Goal: Task Accomplishment & Management: Use online tool/utility

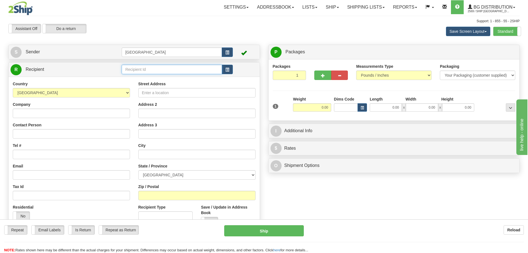
click at [139, 70] on input "text" at bounding box center [172, 69] width 100 height 9
click at [130, 78] on div "52000" at bounding box center [170, 78] width 95 height 6
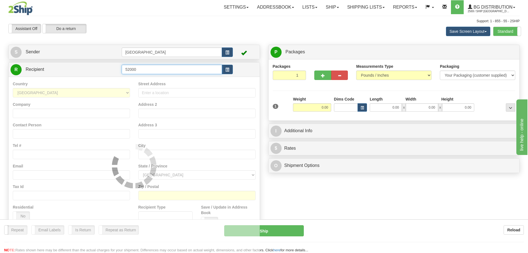
type input "52000"
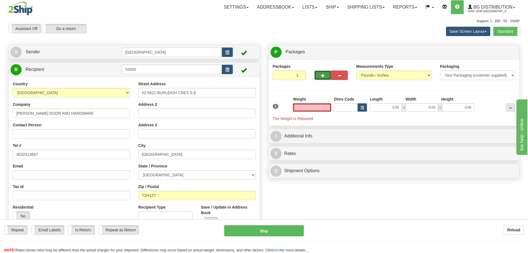
type input "0.00"
click at [323, 74] on span "button" at bounding box center [323, 76] width 4 height 4
click at [323, 75] on span "button" at bounding box center [323, 76] width 4 height 4
click at [322, 76] on span "button" at bounding box center [323, 76] width 4 height 4
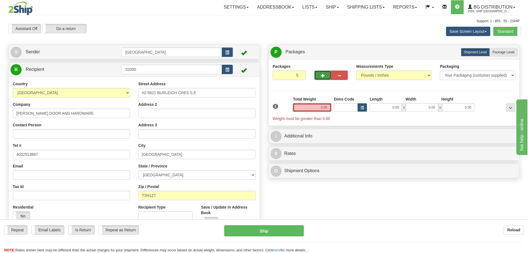
click at [322, 76] on span "button" at bounding box center [323, 76] width 4 height 4
type input "6"
click at [504, 52] on span "Package Level" at bounding box center [504, 52] width 22 height 4
radio input "true"
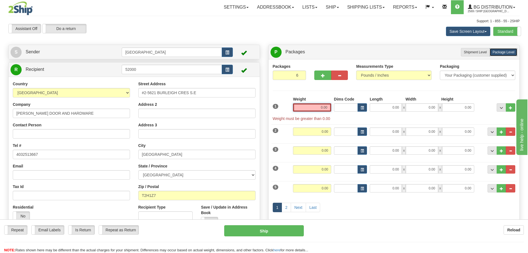
click at [329, 106] on input "0.00" at bounding box center [312, 107] width 38 height 8
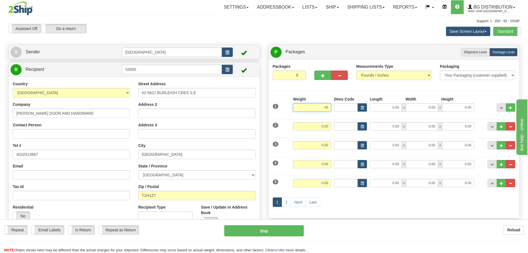
type input "45.00"
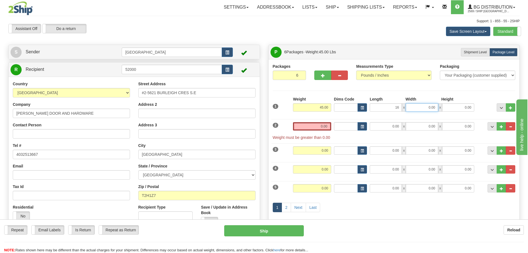
type input "16.00"
type input "12.00"
type input "10.00"
click at [327, 126] on input "0.00" at bounding box center [312, 126] width 38 height 8
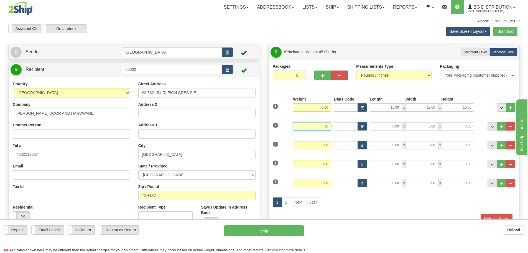
type input "50.00"
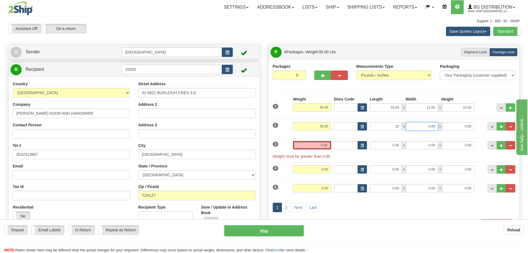
type input "16.00"
type input "12.00"
type input "10.00"
click at [327, 145] on input "0.00" at bounding box center [312, 145] width 38 height 8
type input "3"
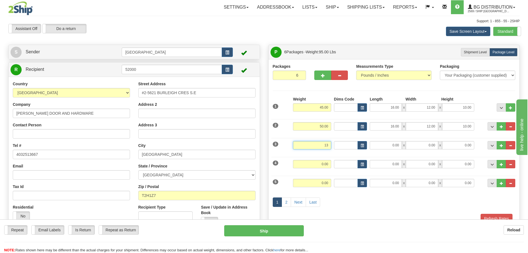
type input "13.00"
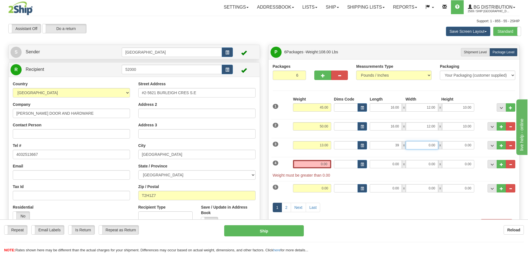
type input "39.00"
type input "13.00"
type input "7.00"
click at [328, 163] on input "0.00" at bounding box center [312, 164] width 38 height 8
type input "1"
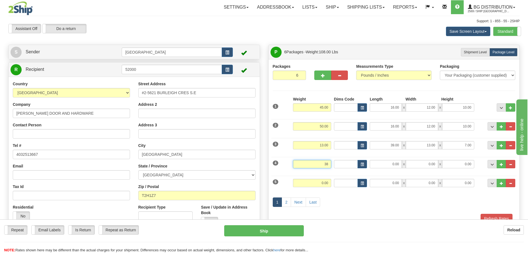
type input "38.00"
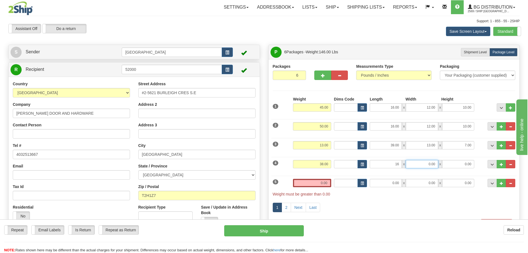
type input "16.00"
type input "12.00"
type input "9.00"
click at [327, 182] on input "0.00" at bounding box center [312, 183] width 38 height 8
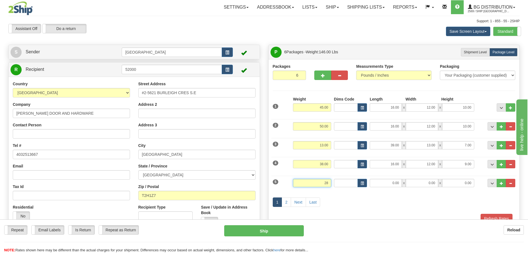
type input "28.00"
type input "87.00"
type input "6.00"
type input "4.00"
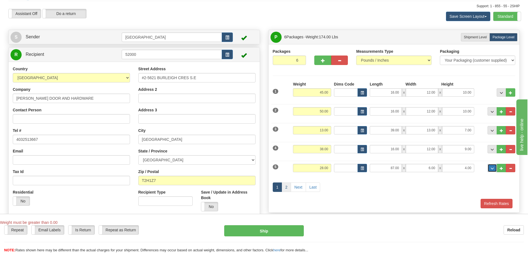
scroll to position [28, 0]
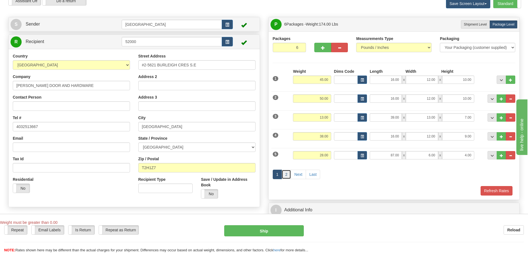
click at [287, 173] on link "2" at bounding box center [286, 173] width 9 height 9
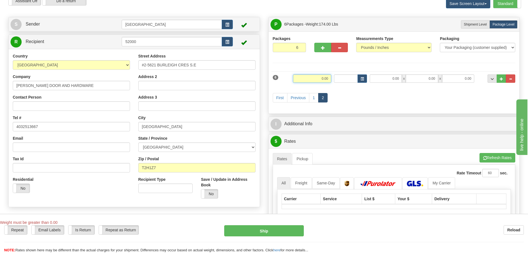
click at [328, 81] on input "0.00" at bounding box center [312, 78] width 38 height 8
type input "28.00"
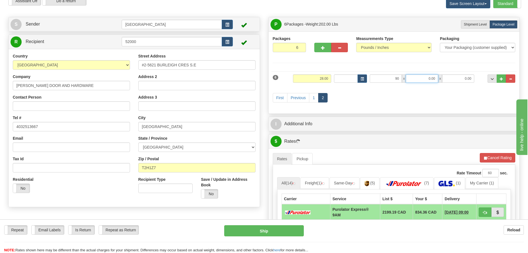
type input "90.00"
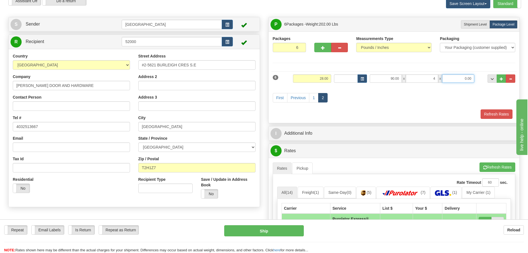
type input "4.00"
click at [490, 113] on button "Refresh Rates" at bounding box center [497, 113] width 32 height 9
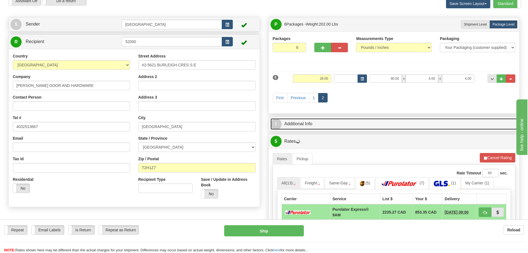
click at [349, 121] on link "I Additional Info" at bounding box center [394, 123] width 247 height 11
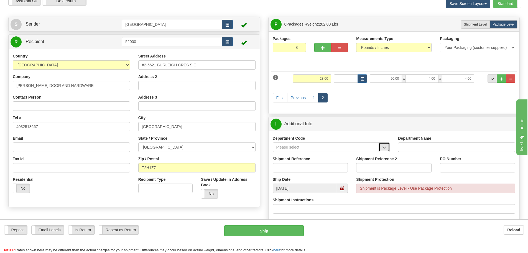
click at [384, 146] on span "button" at bounding box center [384, 148] width 4 height 4
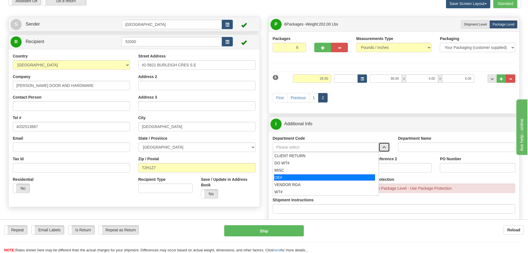
click at [308, 176] on div "OE#" at bounding box center [324, 177] width 101 height 6
type input "OE#"
type input "ORDERS"
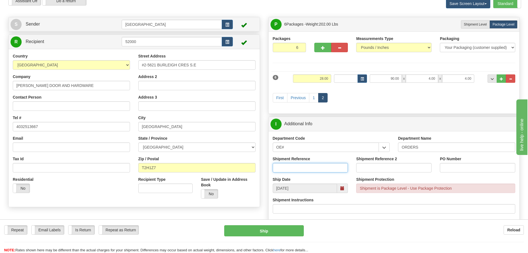
click at [314, 164] on input "Shipment Reference" at bounding box center [310, 167] width 75 height 9
type input "90038956-01"
click at [466, 165] on input "PO Number" at bounding box center [477, 167] width 75 height 9
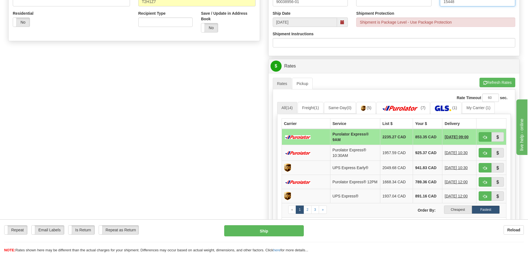
scroll to position [194, 0]
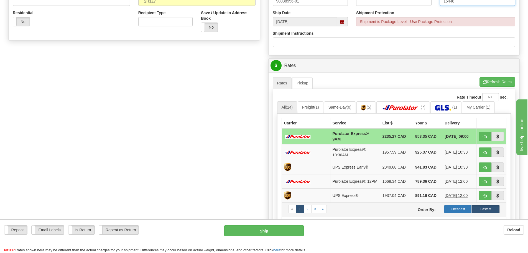
type input "15448"
click at [456, 211] on label "Cheapest" at bounding box center [458, 209] width 28 height 8
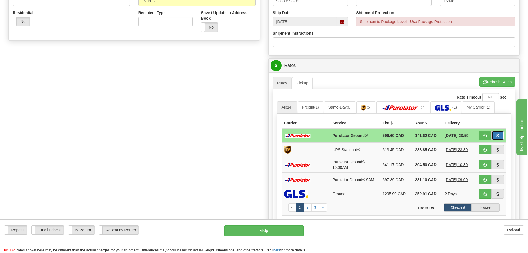
click at [496, 135] on span "button" at bounding box center [498, 136] width 4 height 4
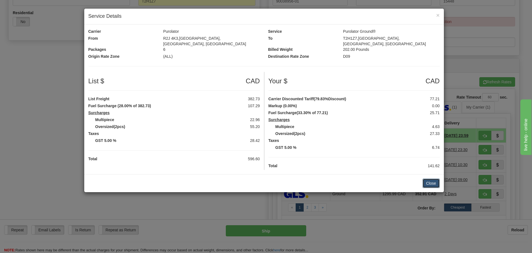
click at [429, 178] on button "Close" at bounding box center [431, 182] width 17 height 9
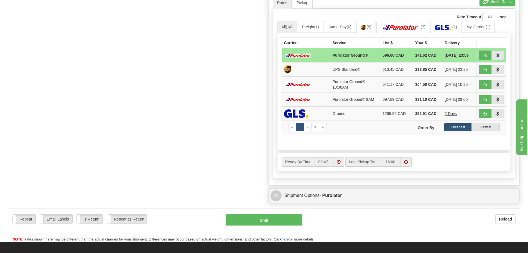
scroll to position [277, 0]
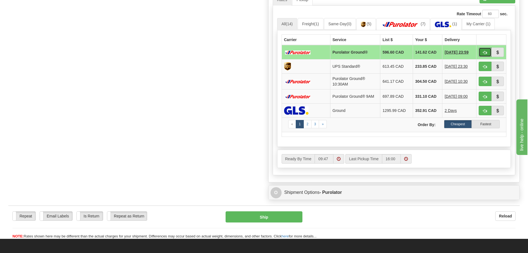
click at [484, 52] on span "button" at bounding box center [485, 53] width 4 height 4
type input "260"
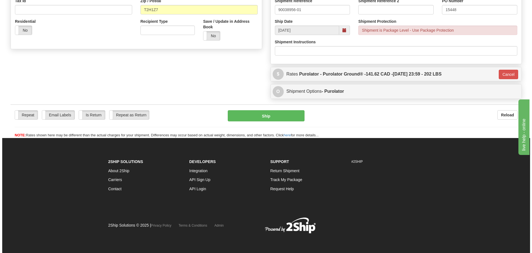
scroll to position [186, 0]
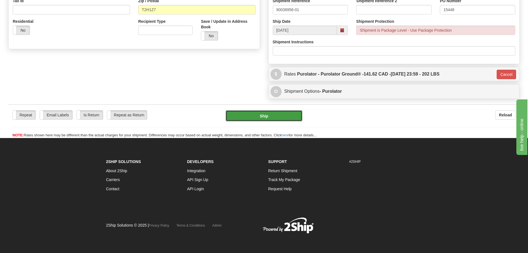
click at [268, 117] on button "Ship" at bounding box center [264, 115] width 77 height 11
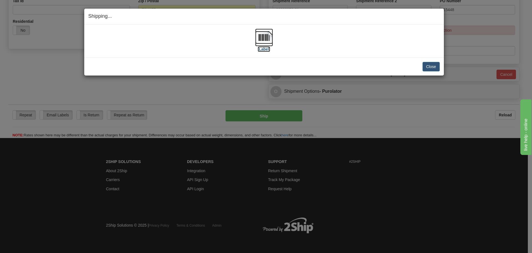
click at [267, 50] on label "[Label]" at bounding box center [264, 49] width 13 height 6
click at [432, 66] on button "Close" at bounding box center [431, 66] width 17 height 9
